Goal: Information Seeking & Learning: Learn about a topic

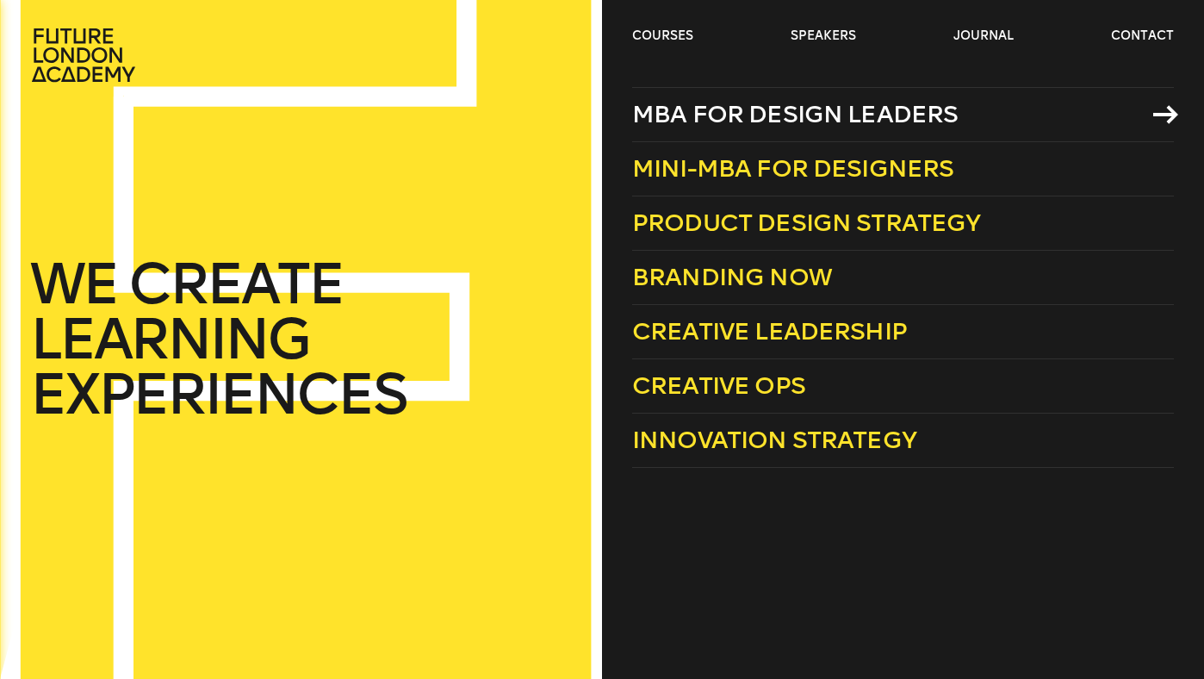
click at [728, 113] on span "MBA for Design Leaders" at bounding box center [795, 114] width 326 height 28
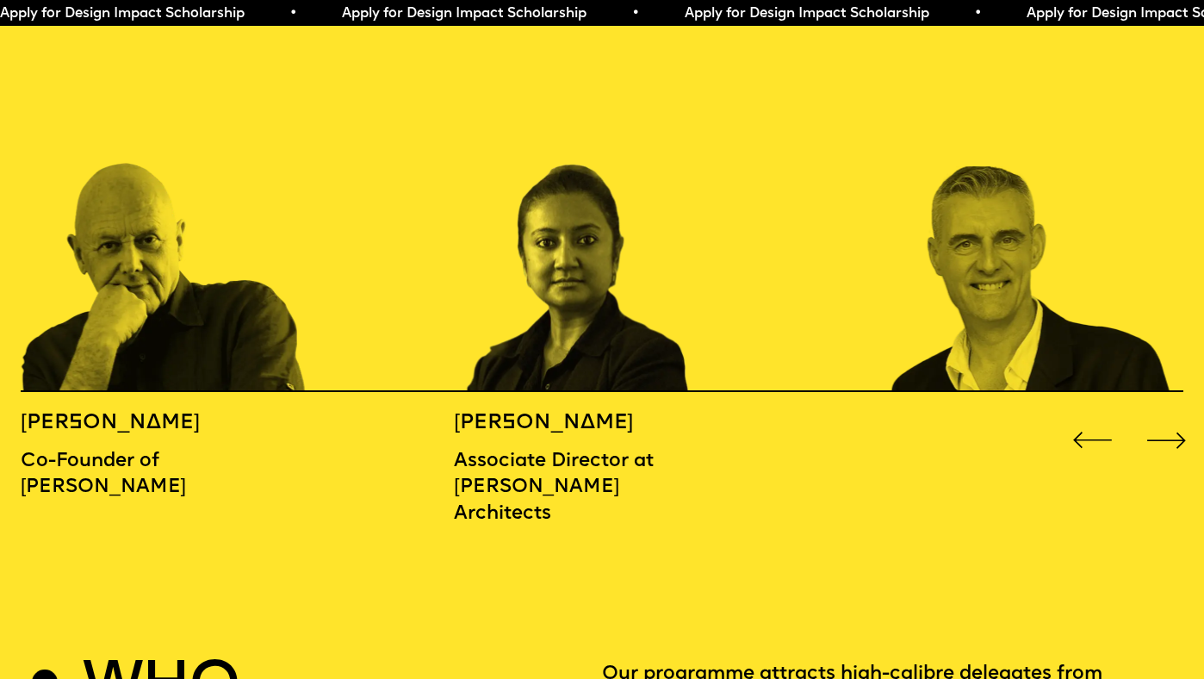
scroll to position [1838, 0]
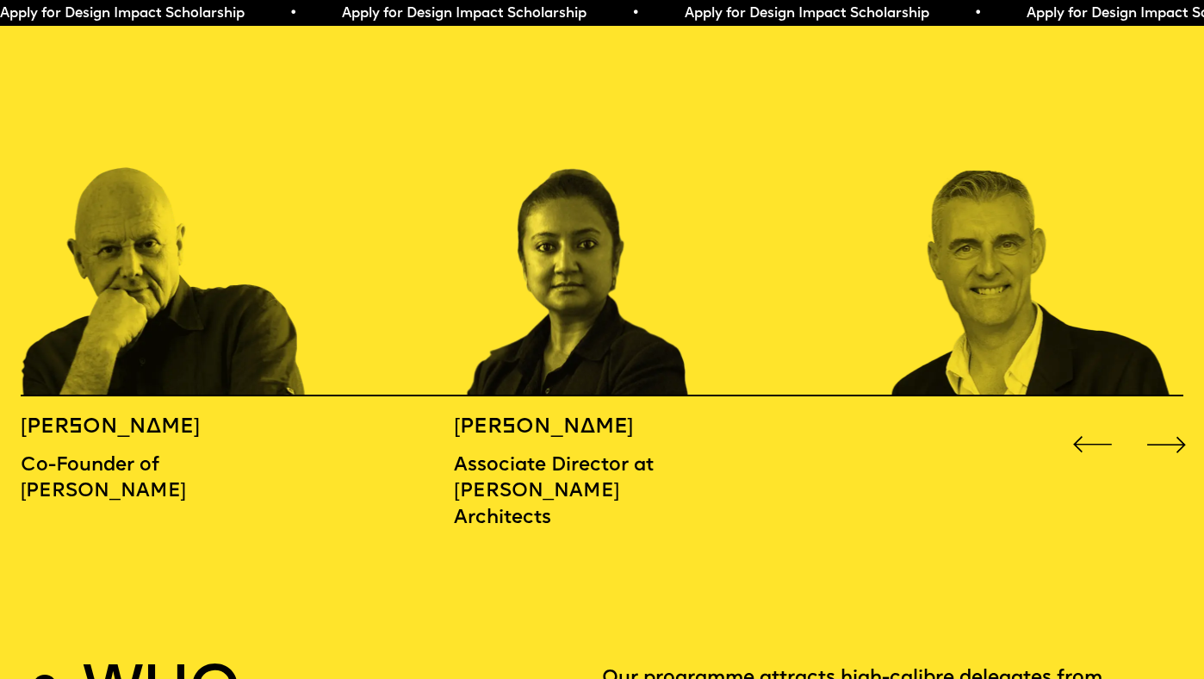
click at [1164, 420] on div "Next slide" at bounding box center [1166, 444] width 48 height 48
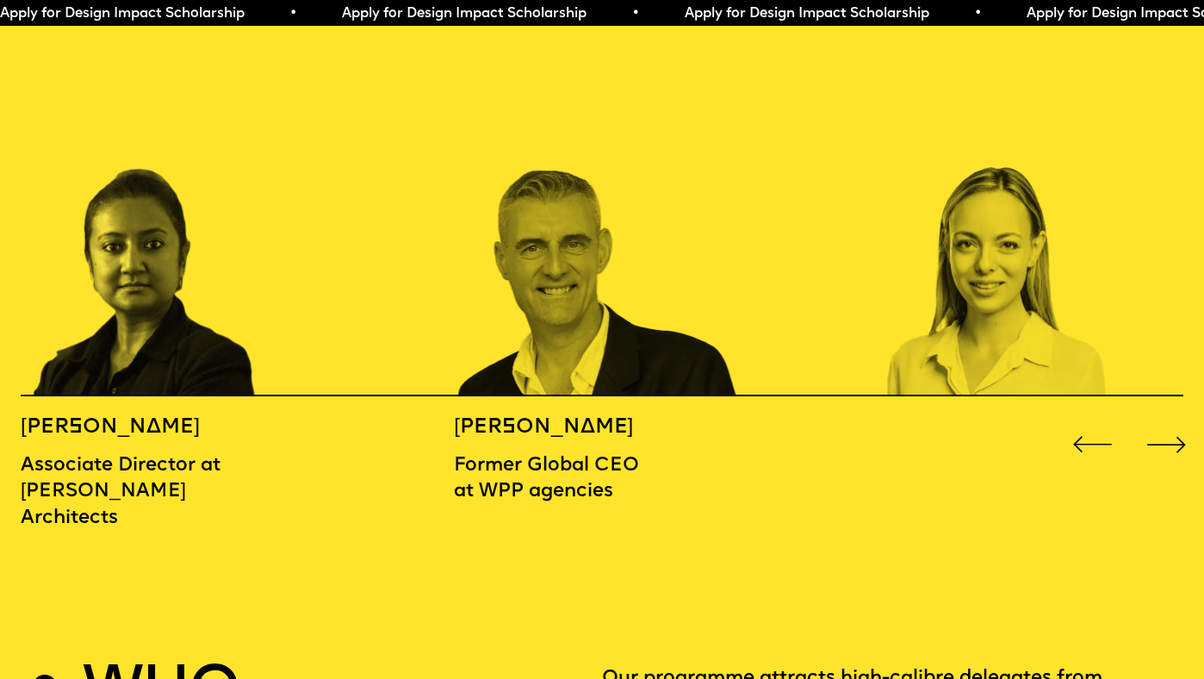
click at [1169, 420] on div "Next slide" at bounding box center [1166, 444] width 48 height 48
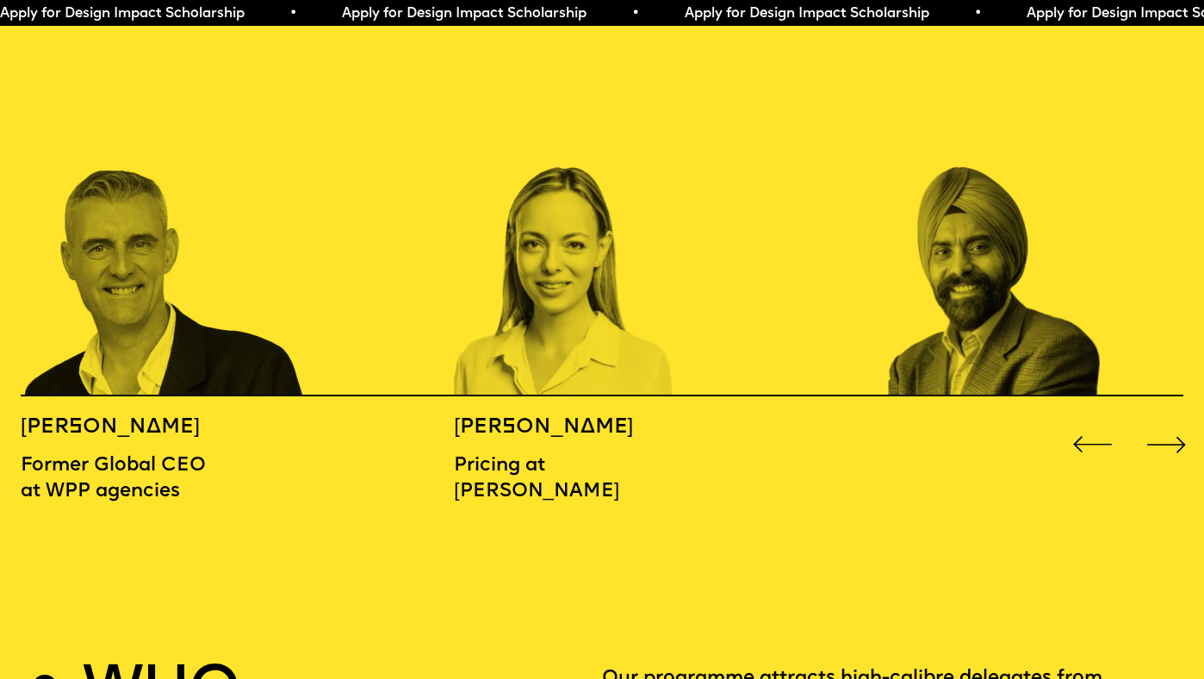
click at [1168, 420] on div "Next slide" at bounding box center [1166, 444] width 48 height 48
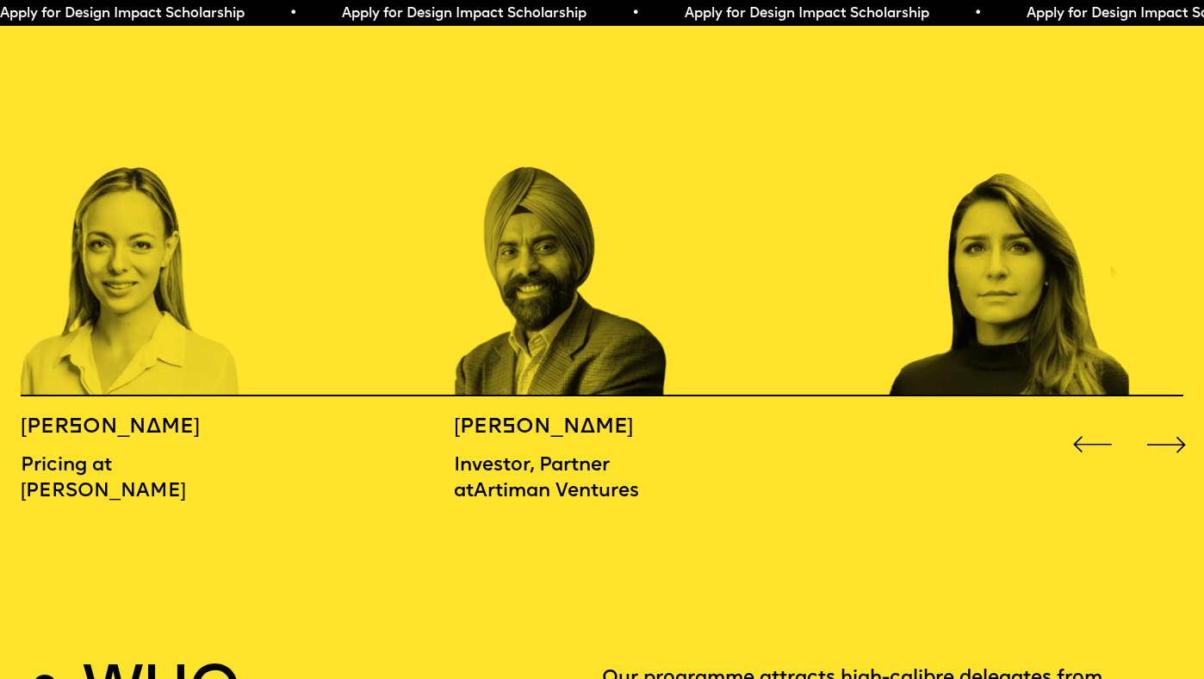
click at [1168, 420] on div "Next slide" at bounding box center [1166, 444] width 48 height 48
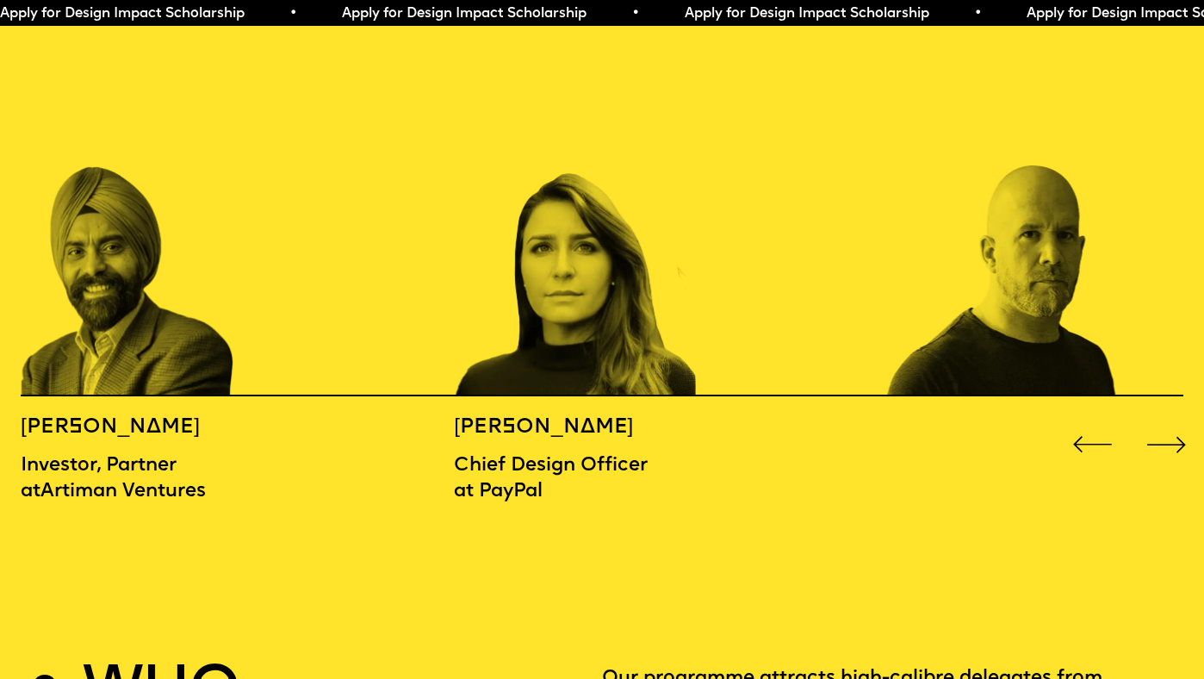
click at [1168, 420] on div "Next slide" at bounding box center [1166, 444] width 48 height 48
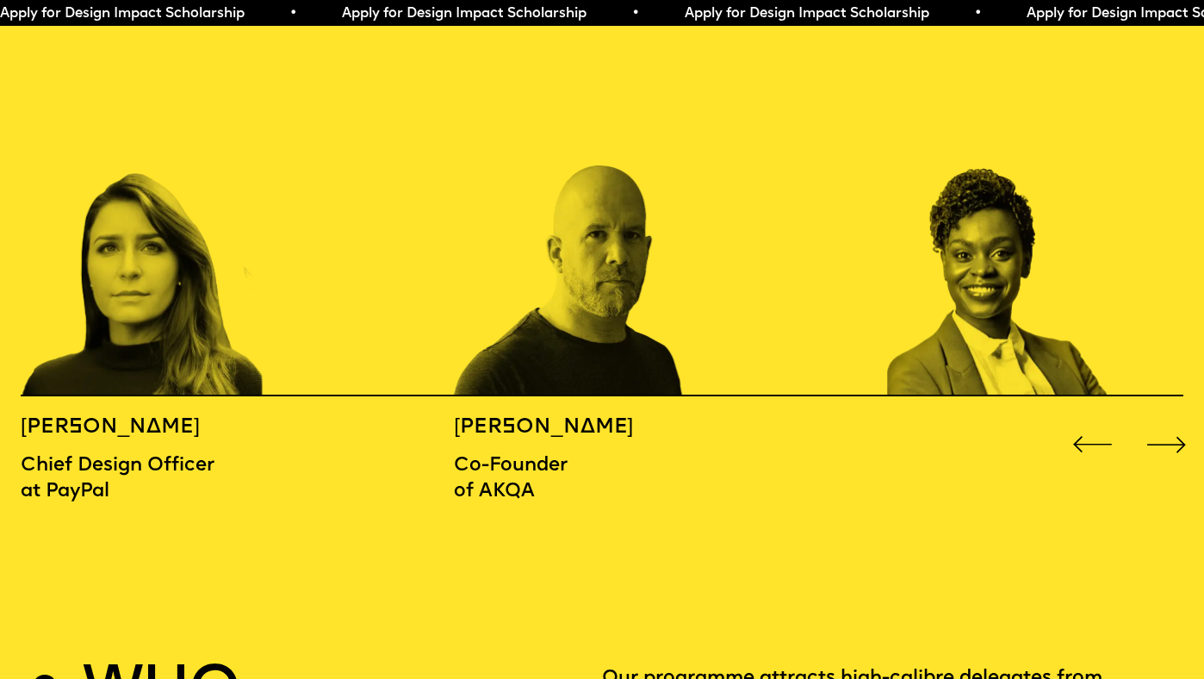
click at [1168, 420] on div "Next slide" at bounding box center [1166, 444] width 48 height 48
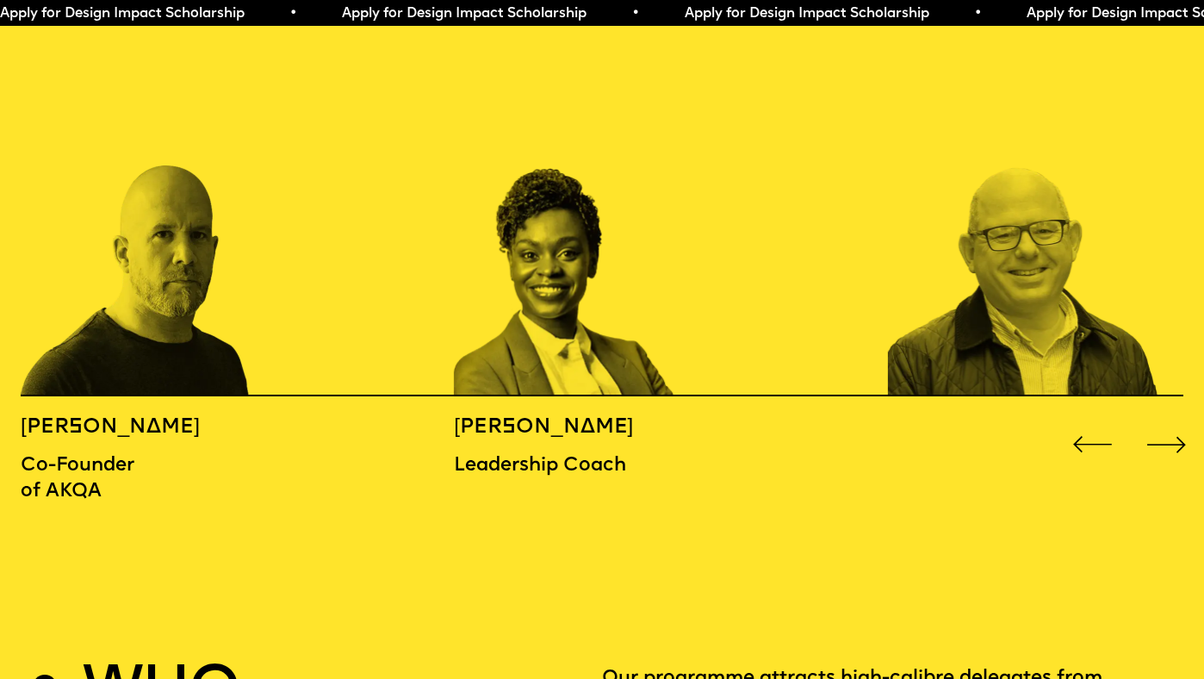
click at [1168, 420] on div "Next slide" at bounding box center [1166, 444] width 48 height 48
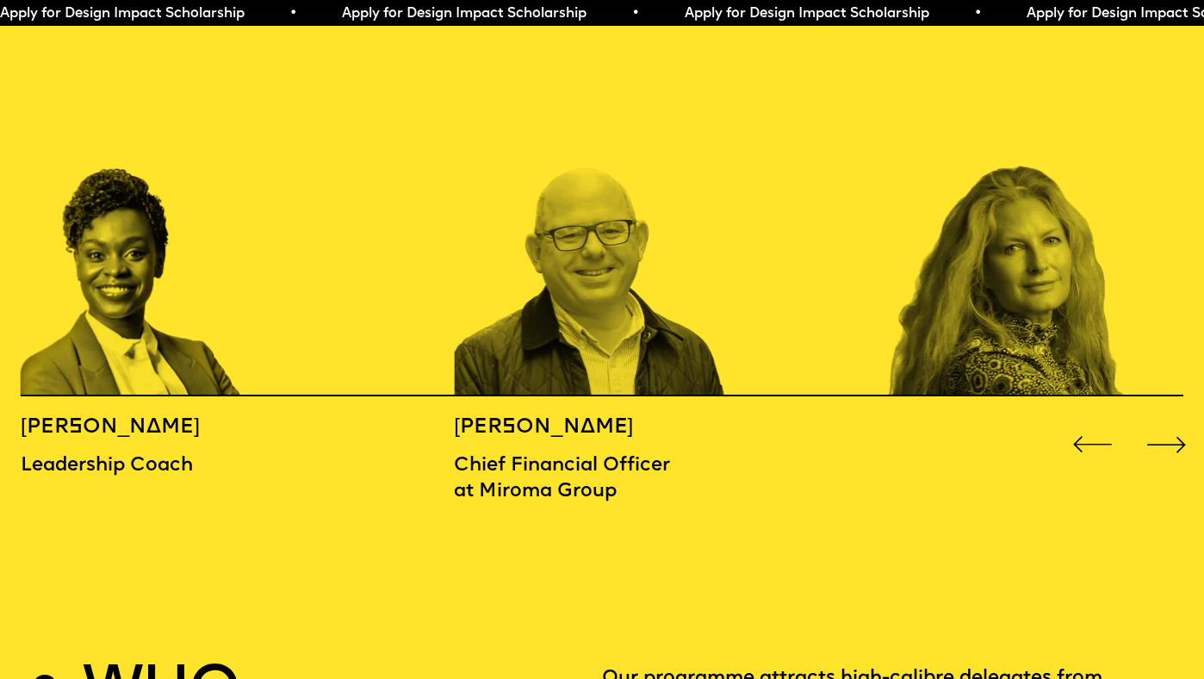
click at [1168, 420] on div "Next slide" at bounding box center [1166, 444] width 48 height 48
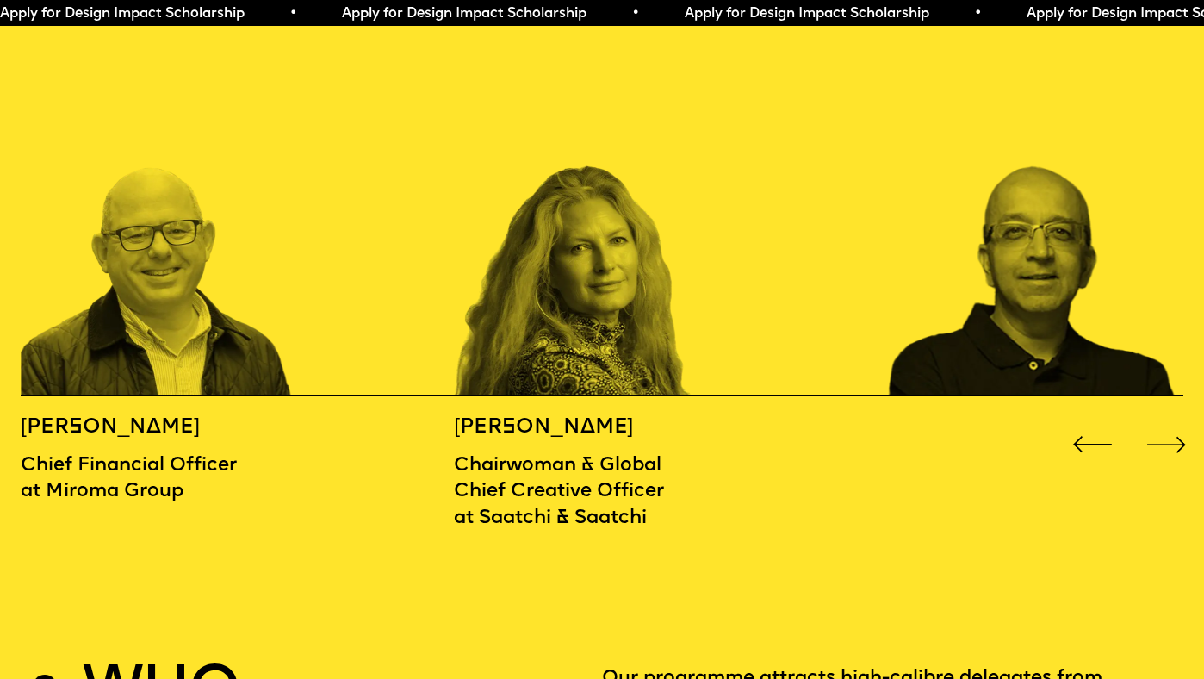
click at [1168, 420] on div "Next slide" at bounding box center [1166, 444] width 48 height 48
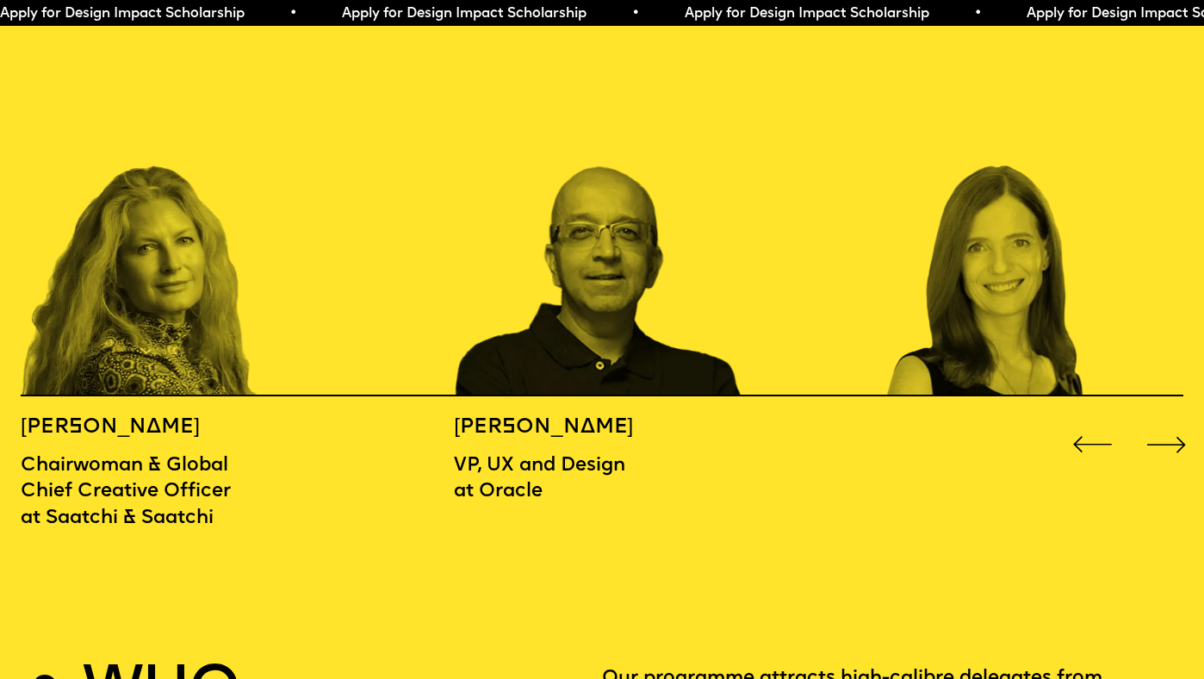
click at [1168, 420] on div "Next slide" at bounding box center [1166, 444] width 48 height 48
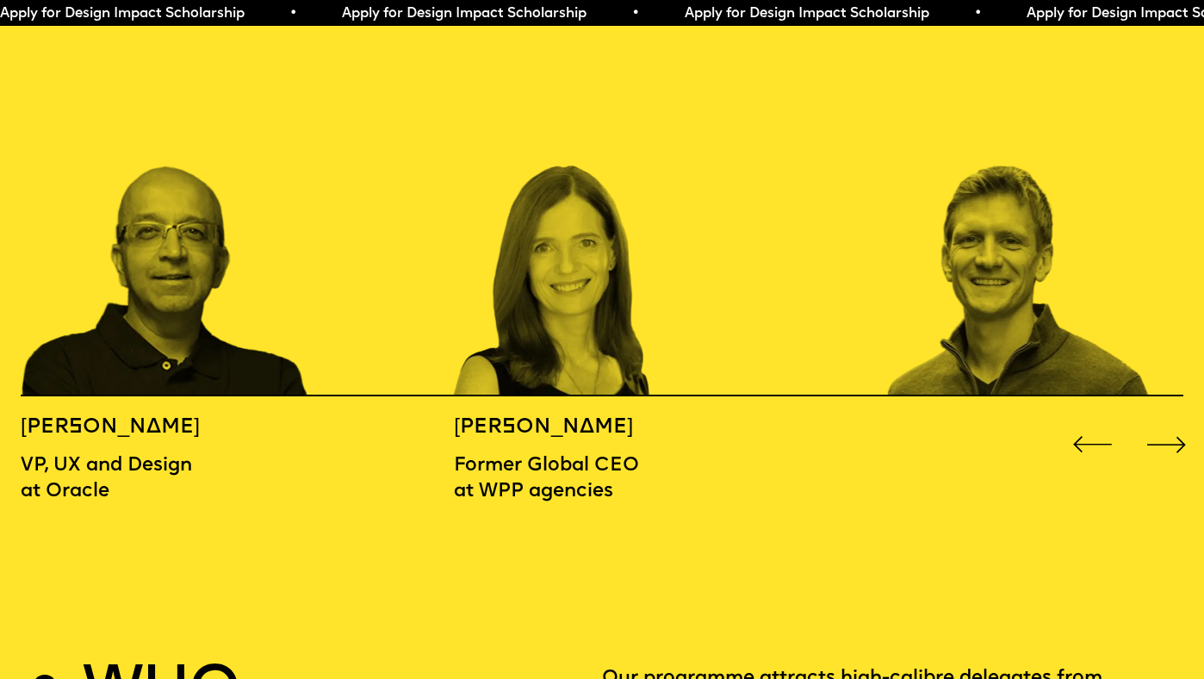
click at [1170, 420] on div "Next slide" at bounding box center [1166, 444] width 48 height 48
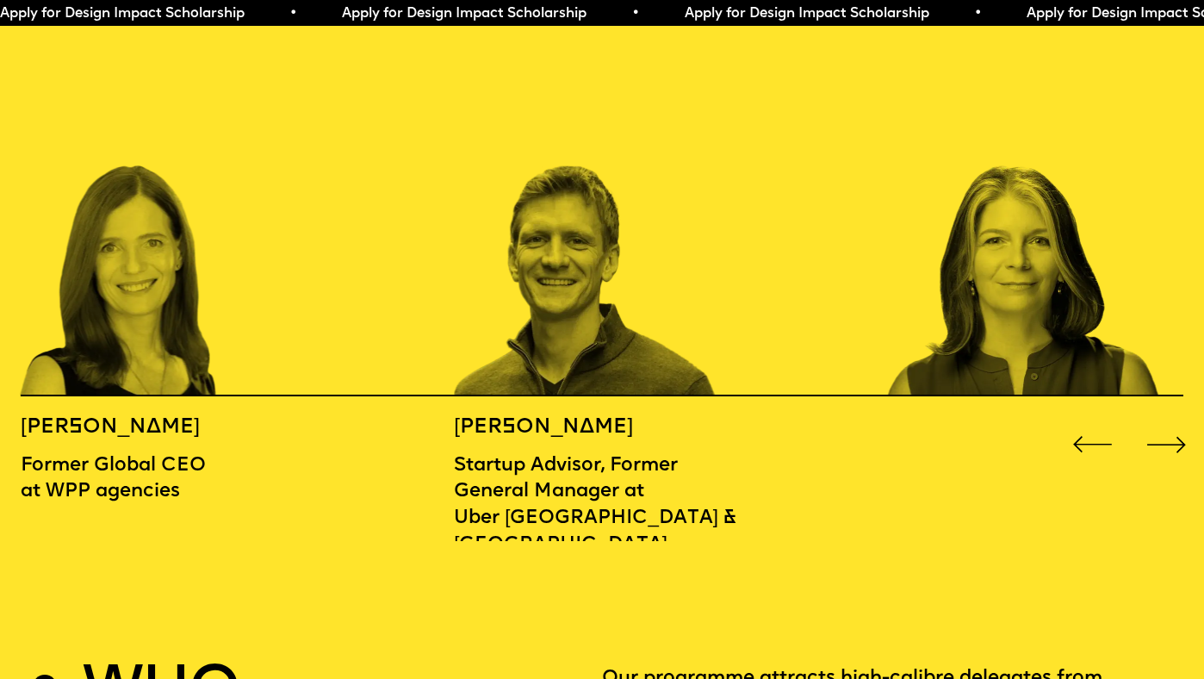
click at [1170, 420] on div "Next slide" at bounding box center [1166, 444] width 48 height 48
